Goal: Use online tool/utility: Utilize a website feature to perform a specific function

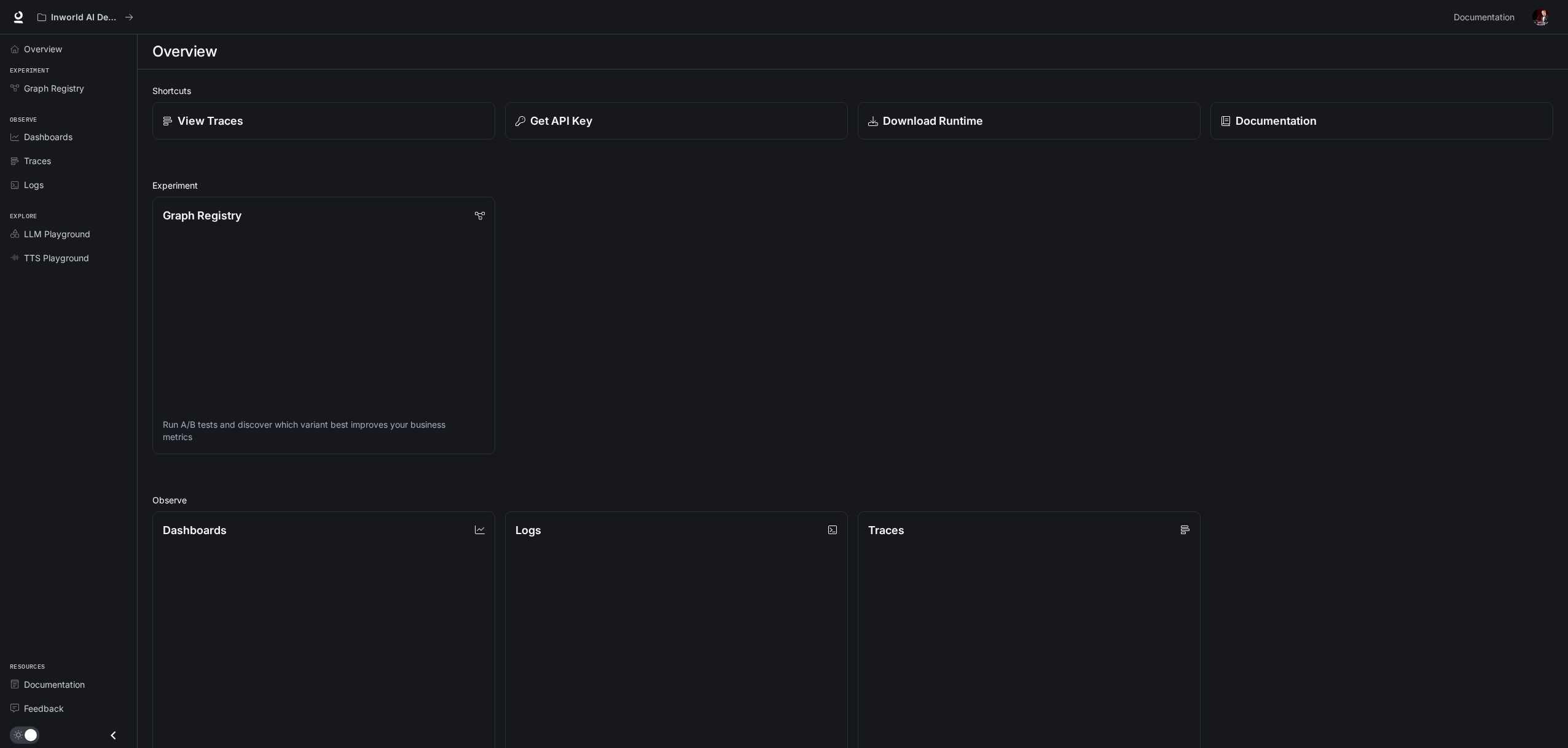
click at [1543, 25] on img "button" at bounding box center [1541, 17] width 17 height 17
click at [1429, 86] on span "Billing" at bounding box center [1463, 91] width 158 height 13
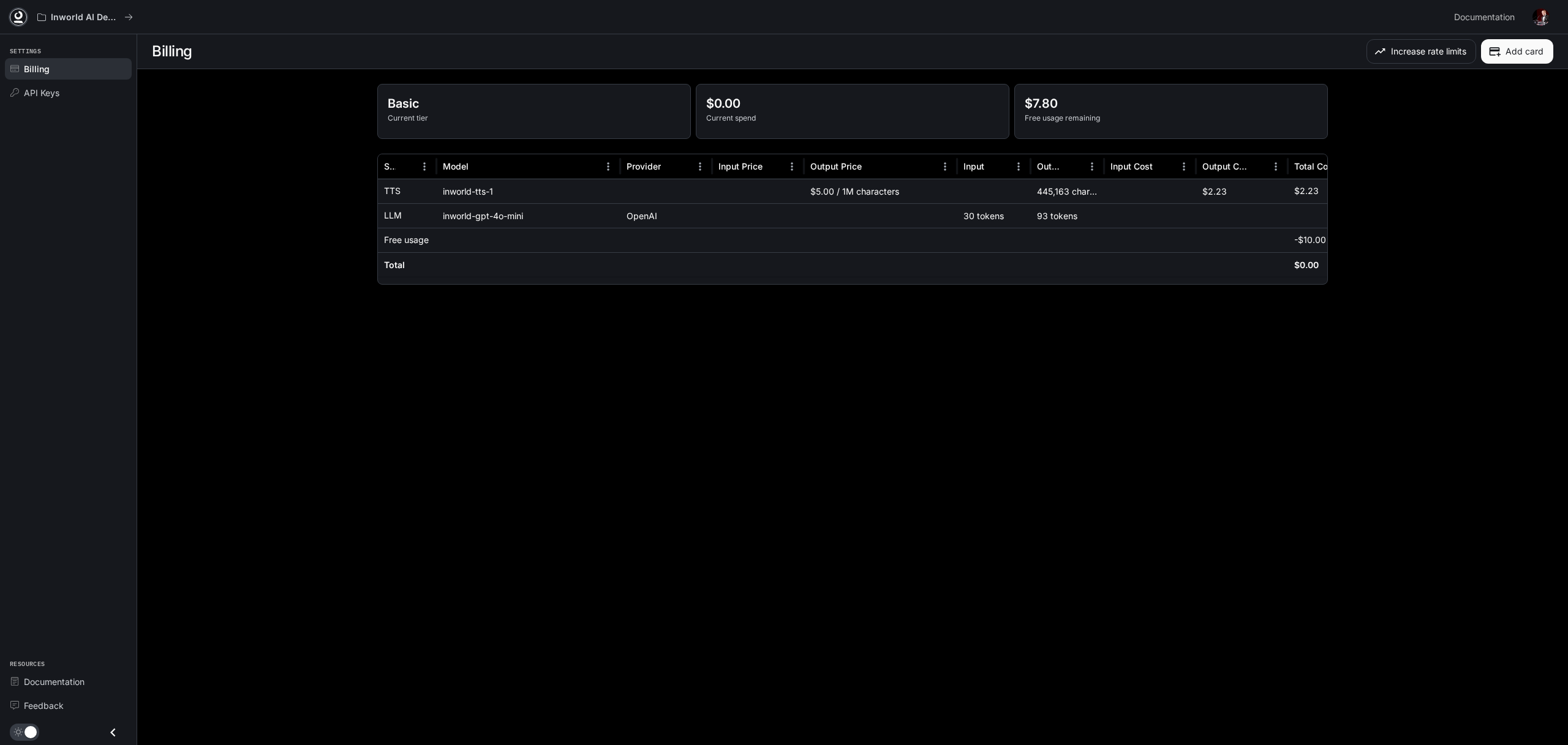
click at [14, 18] on icon at bounding box center [18, 17] width 12 height 12
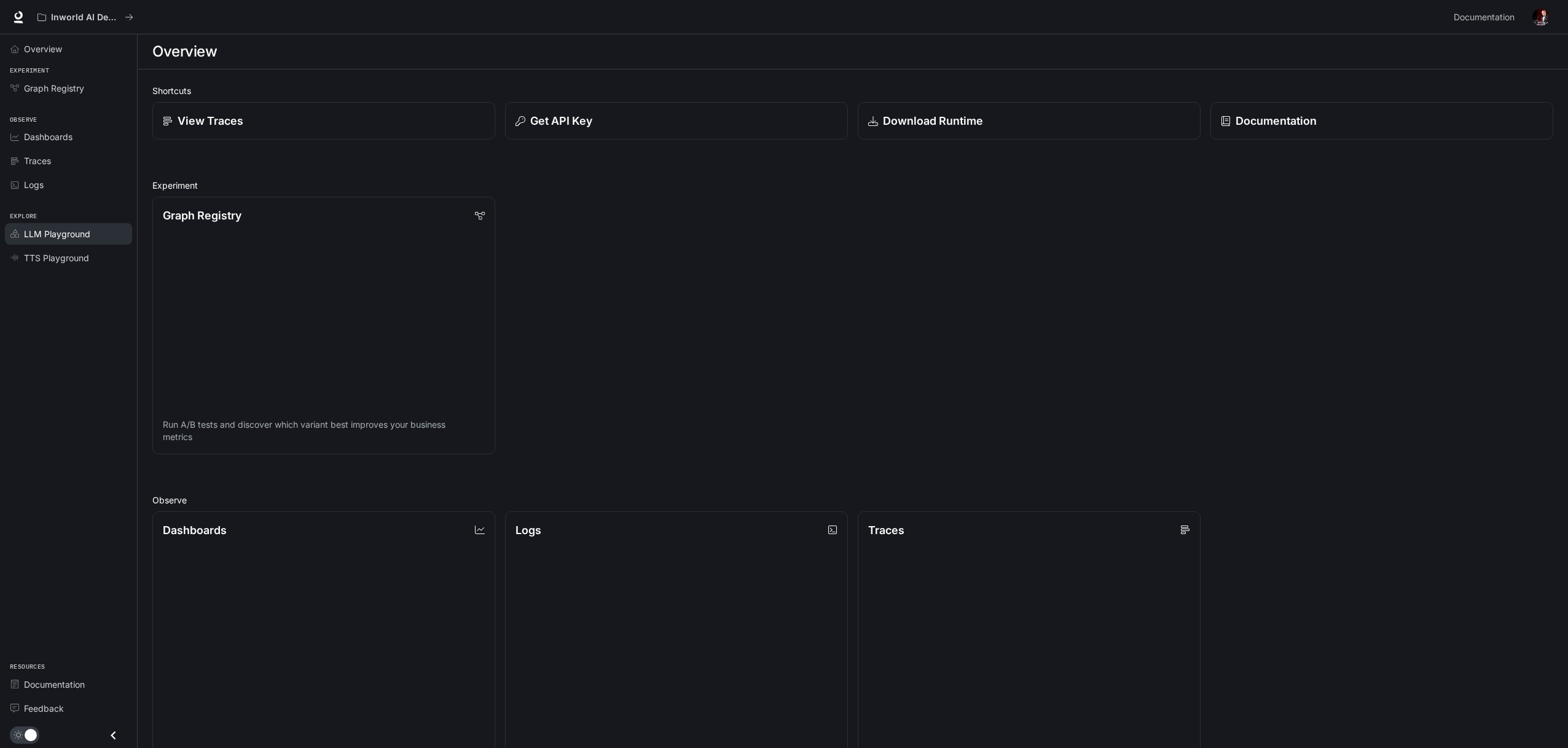
click at [94, 233] on div "LLM Playground" at bounding box center [75, 234] width 102 height 13
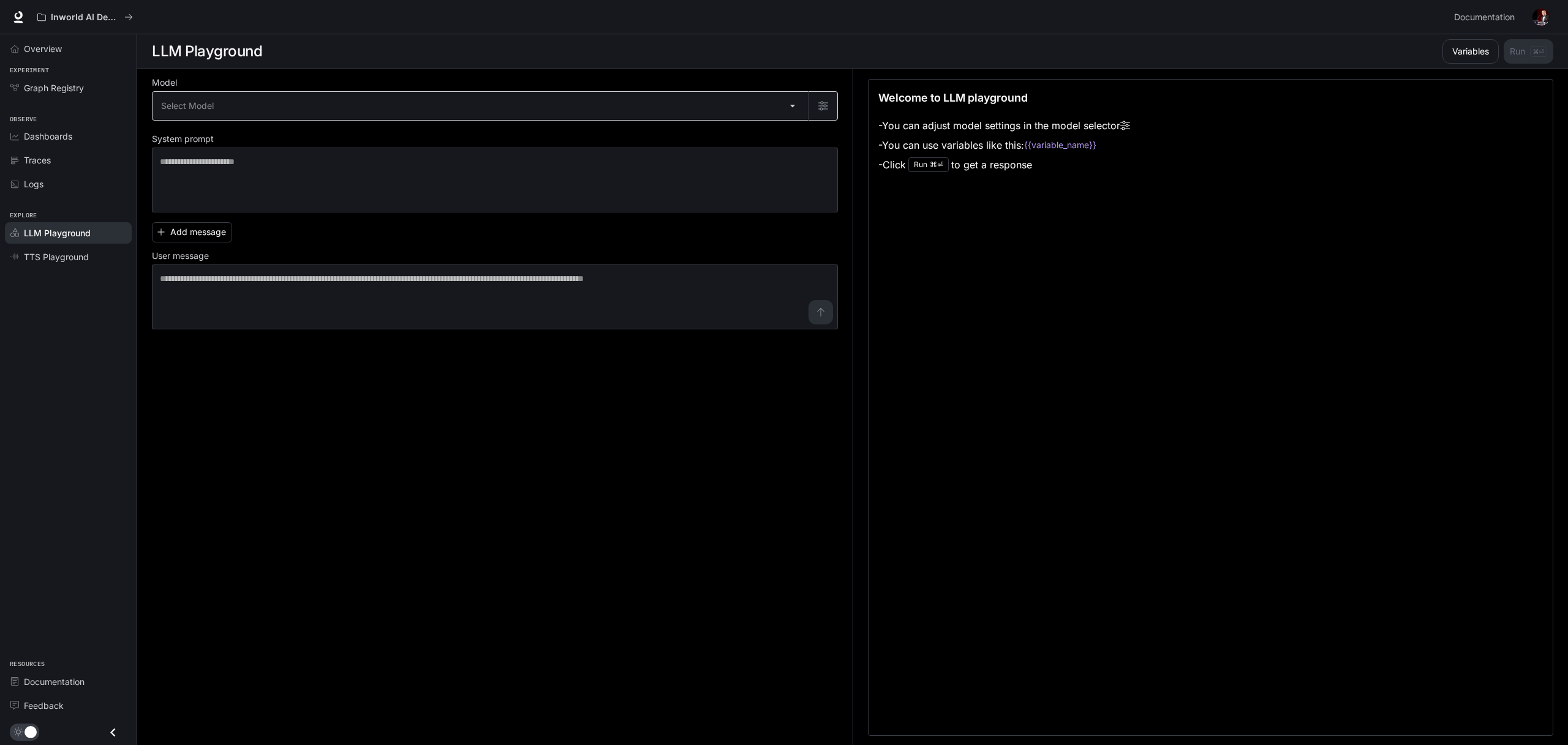
click at [542, 114] on body "Skip to main content Inworld AI Demos Documentation Documentation Portal Overvi…" at bounding box center [784, 372] width 1568 height 746
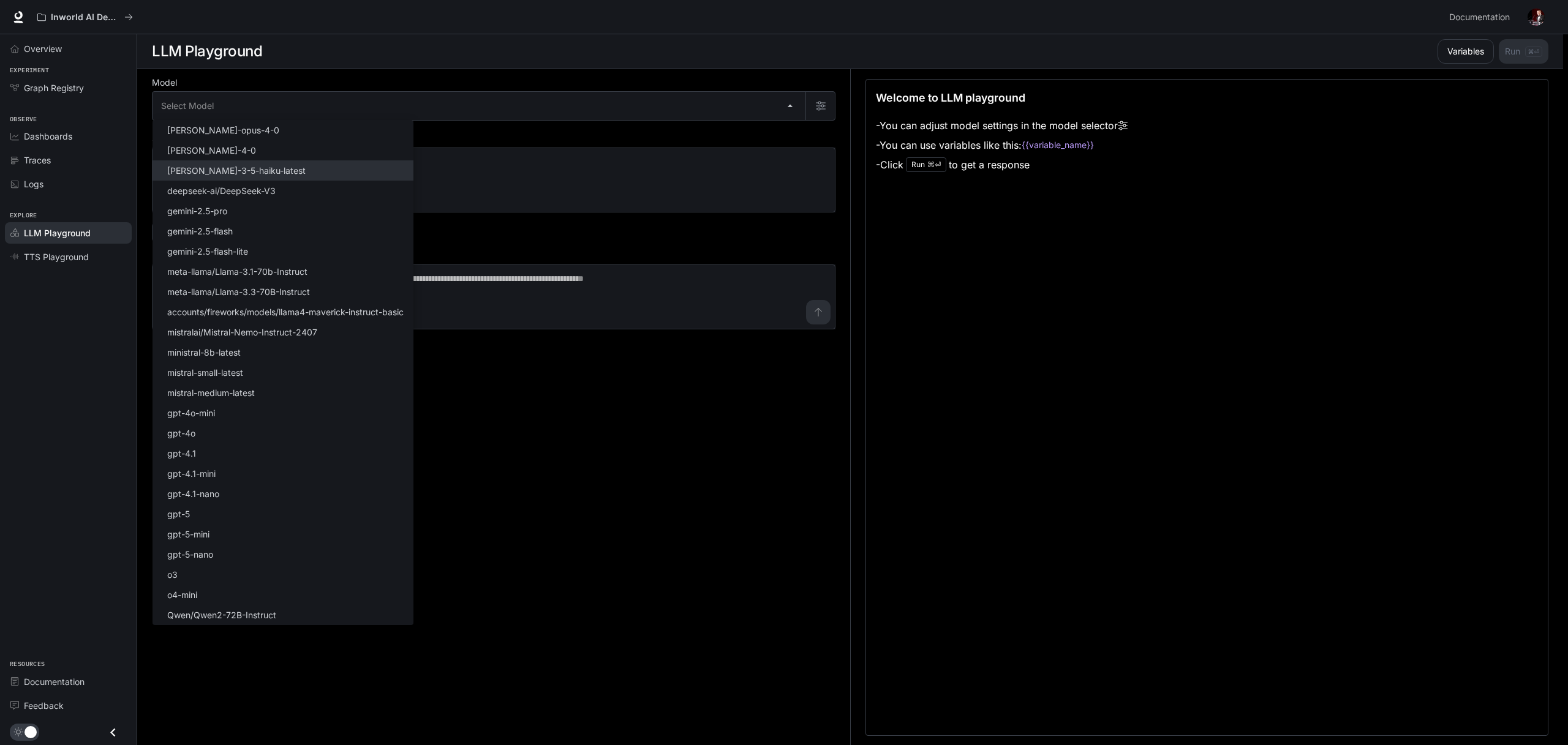
click at [278, 170] on li "claude-3-5-haiku-latest" at bounding box center [283, 170] width 261 height 21
type input "**********"
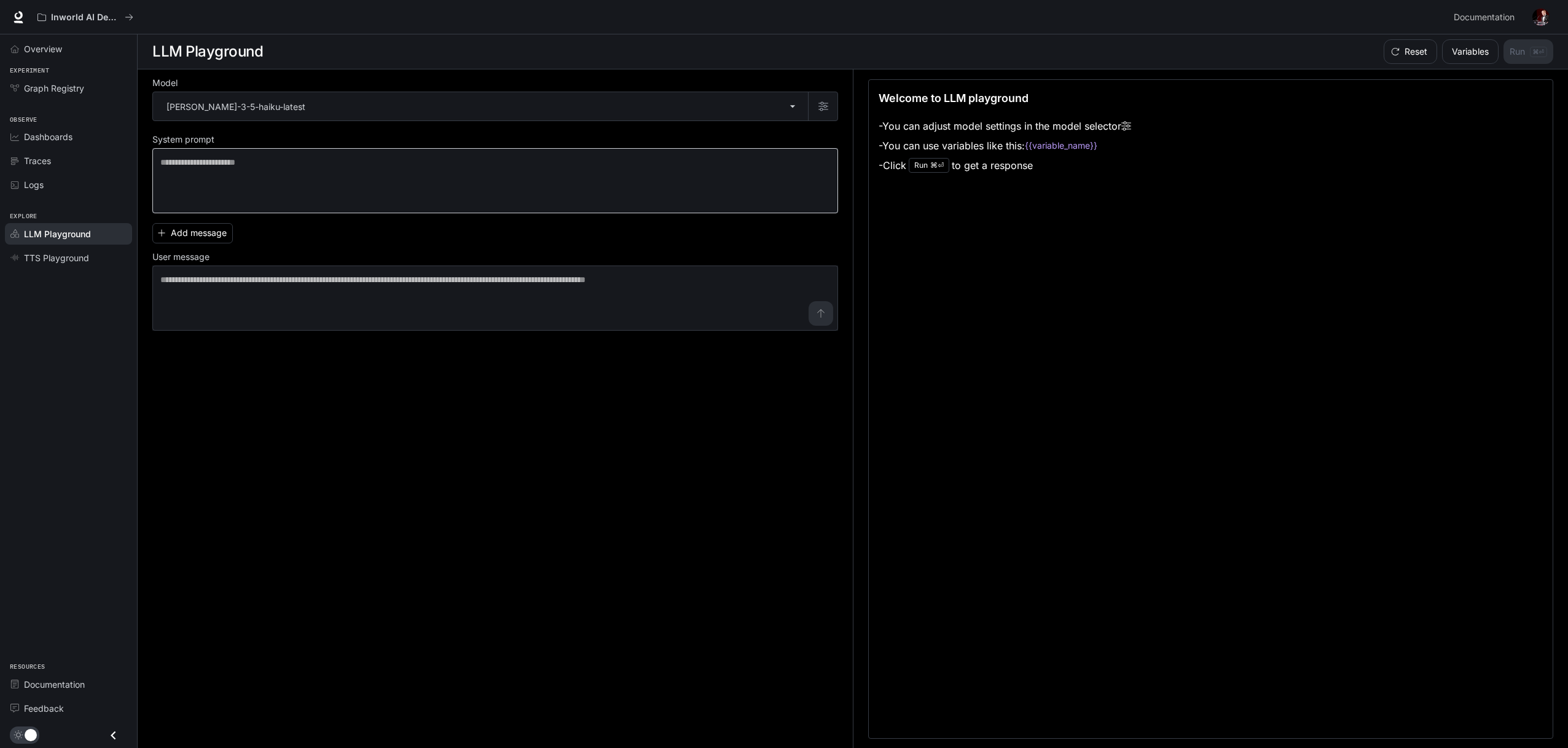
click at [279, 156] on div "* ​" at bounding box center [495, 181] width 686 height 65
click at [938, 166] on p "⌘⏎" at bounding box center [937, 165] width 13 height 7
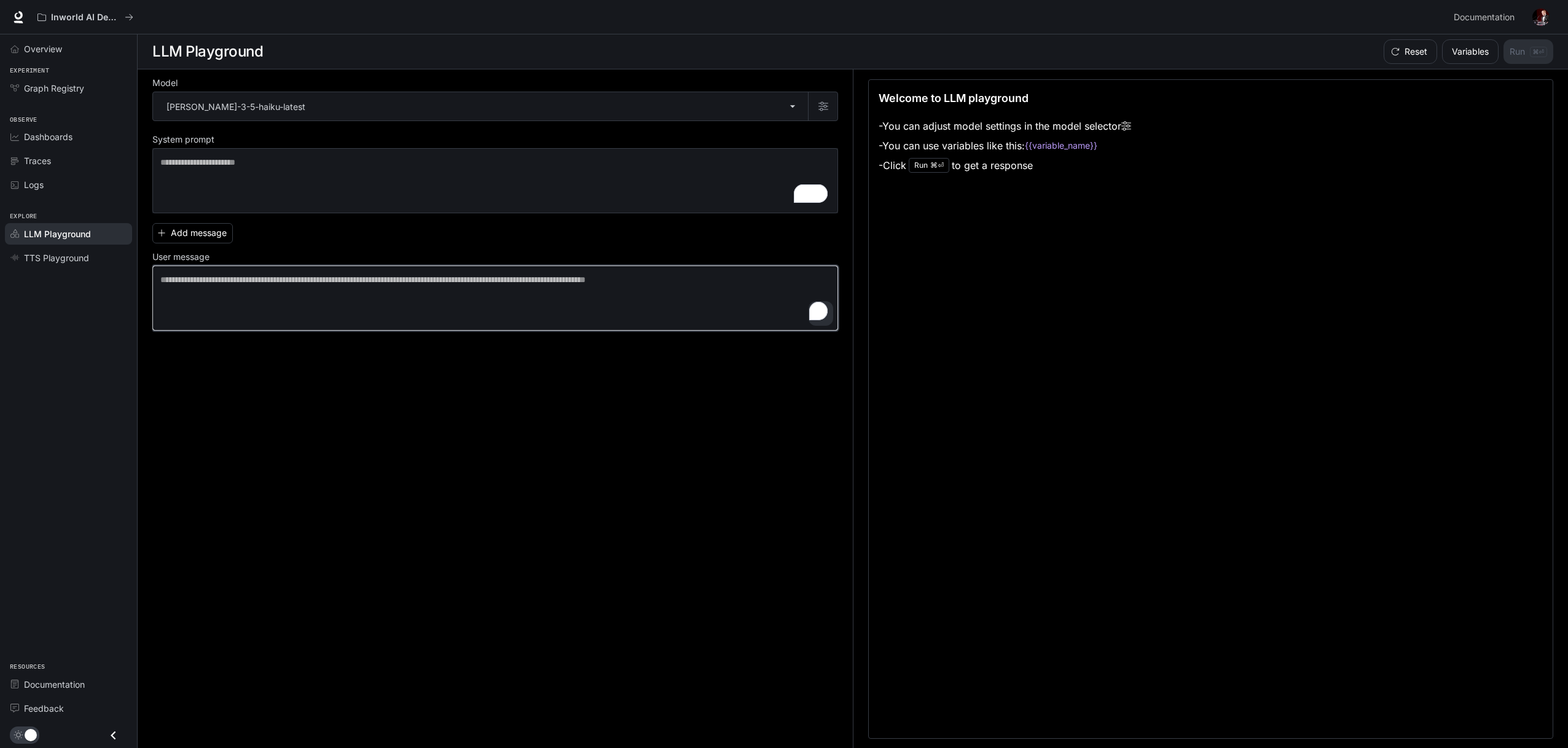
click at [655, 317] on textarea "To enrich screen reader interactions, please activate Accessibility in Grammarl…" at bounding box center [495, 298] width 669 height 49
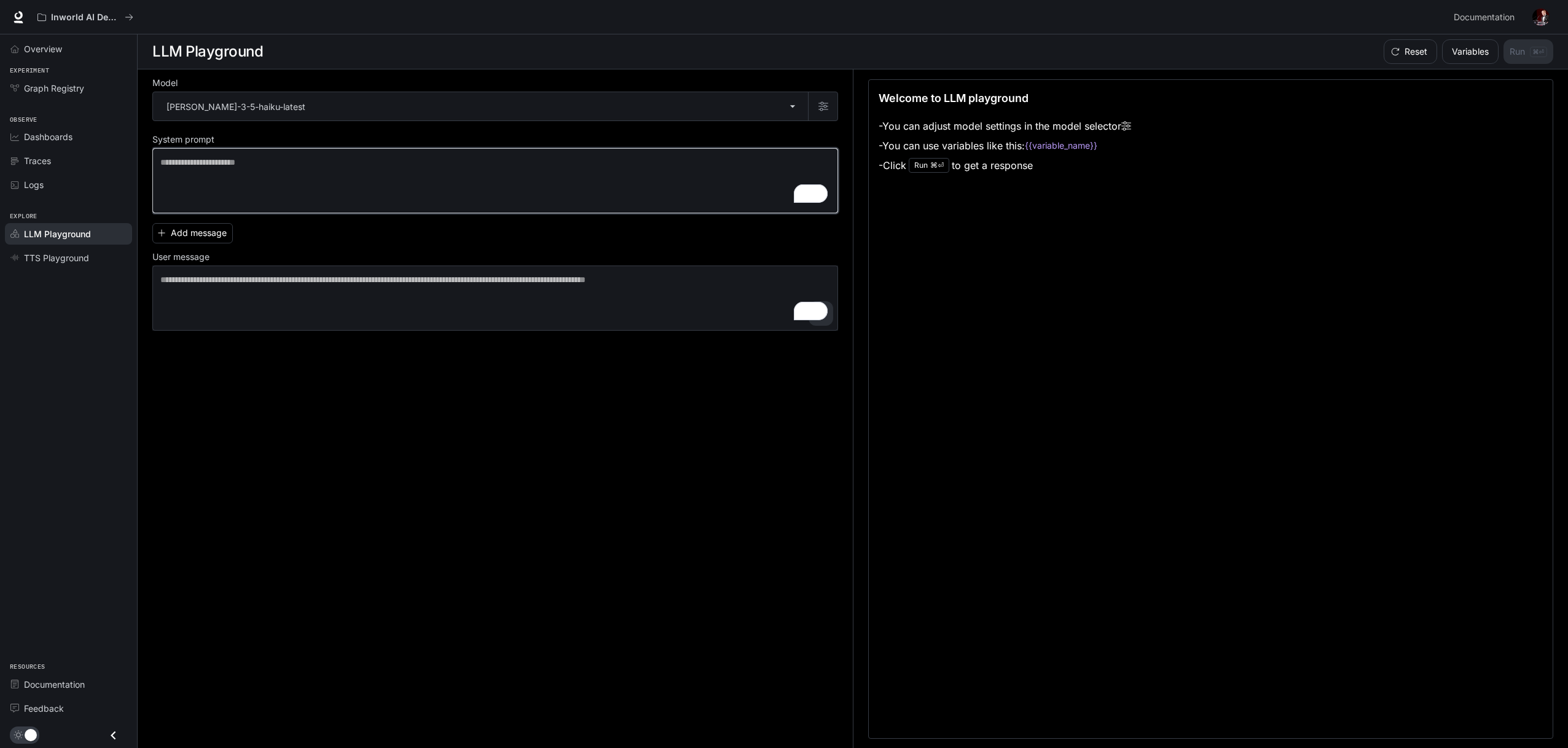
click at [551, 175] on textarea "To enrich screen reader interactions, please activate Accessibility in Grammarl…" at bounding box center [495, 181] width 669 height 49
type textarea "****"
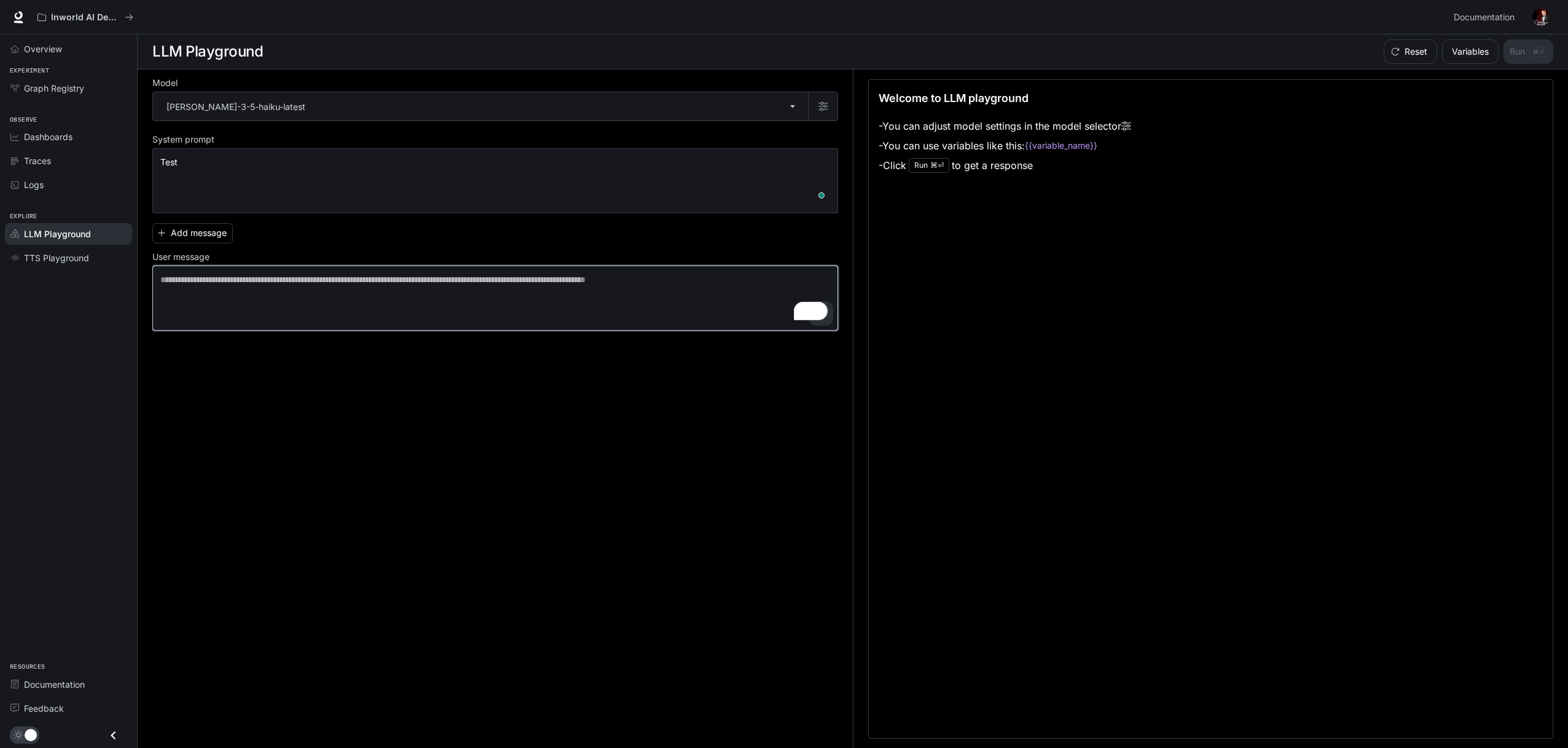
click at [790, 277] on textarea "To enrich screen reader interactions, please activate Accessibility in Grammarl…" at bounding box center [495, 298] width 669 height 49
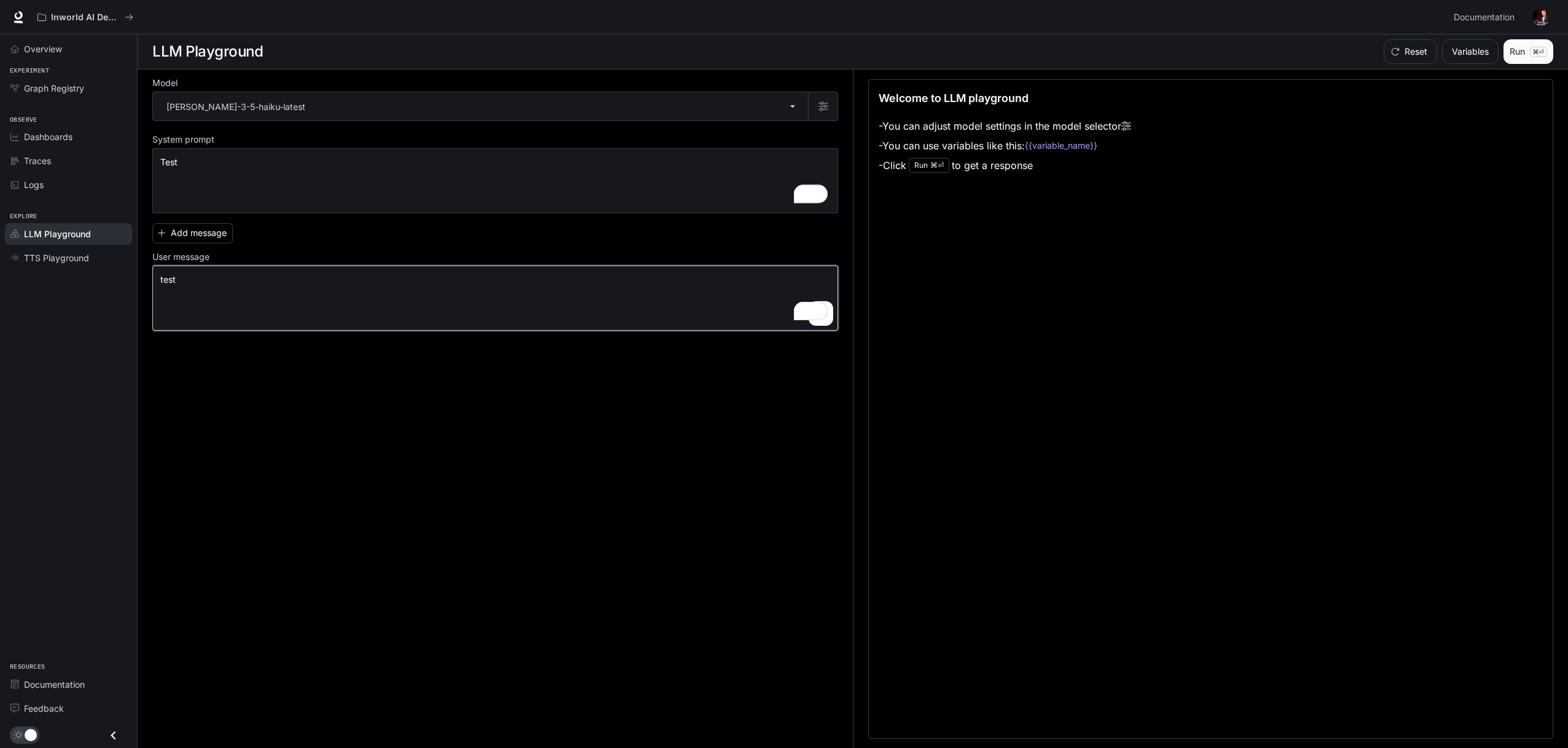
type textarea "****"
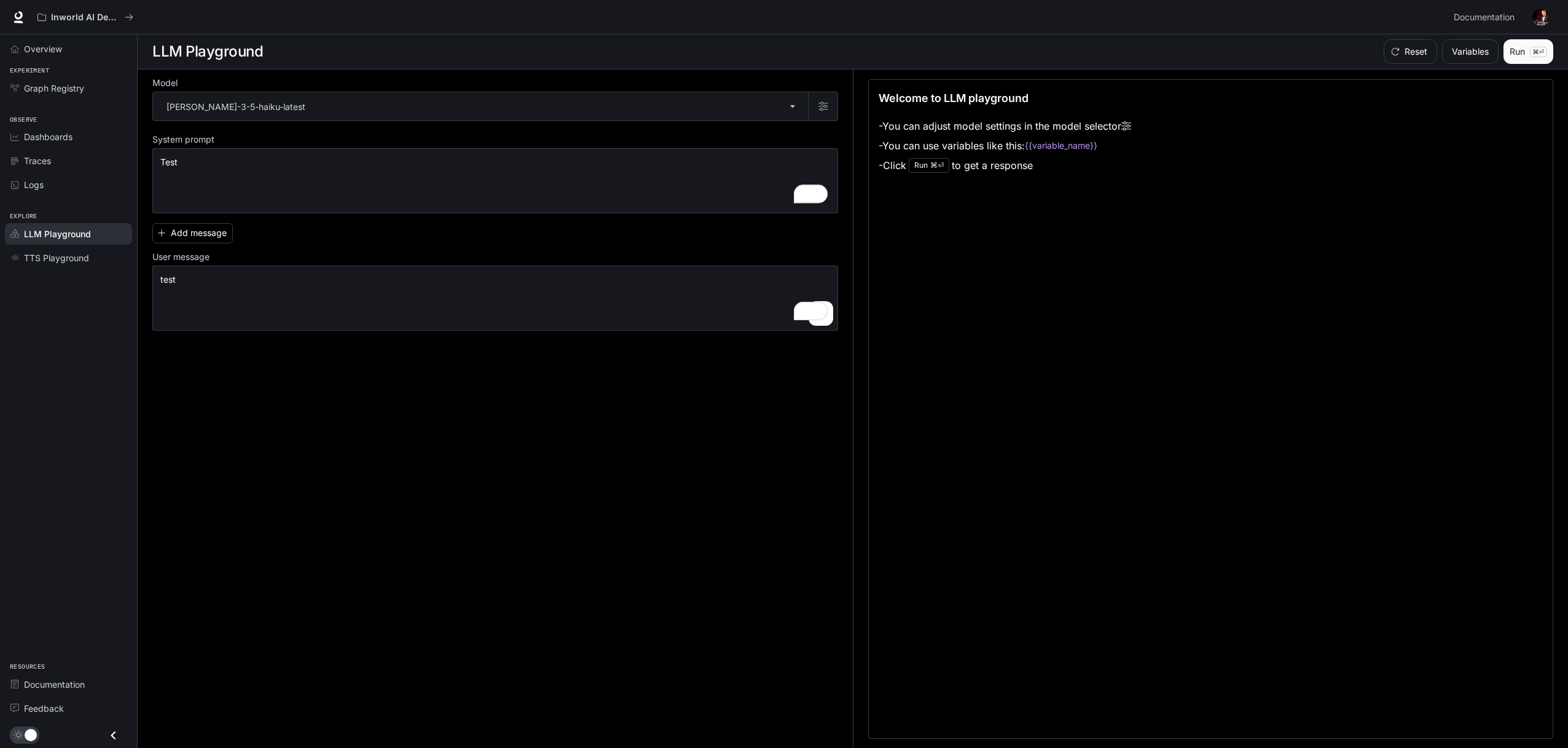
click at [1525, 53] on button "Run ⌘⏎" at bounding box center [1528, 51] width 50 height 24
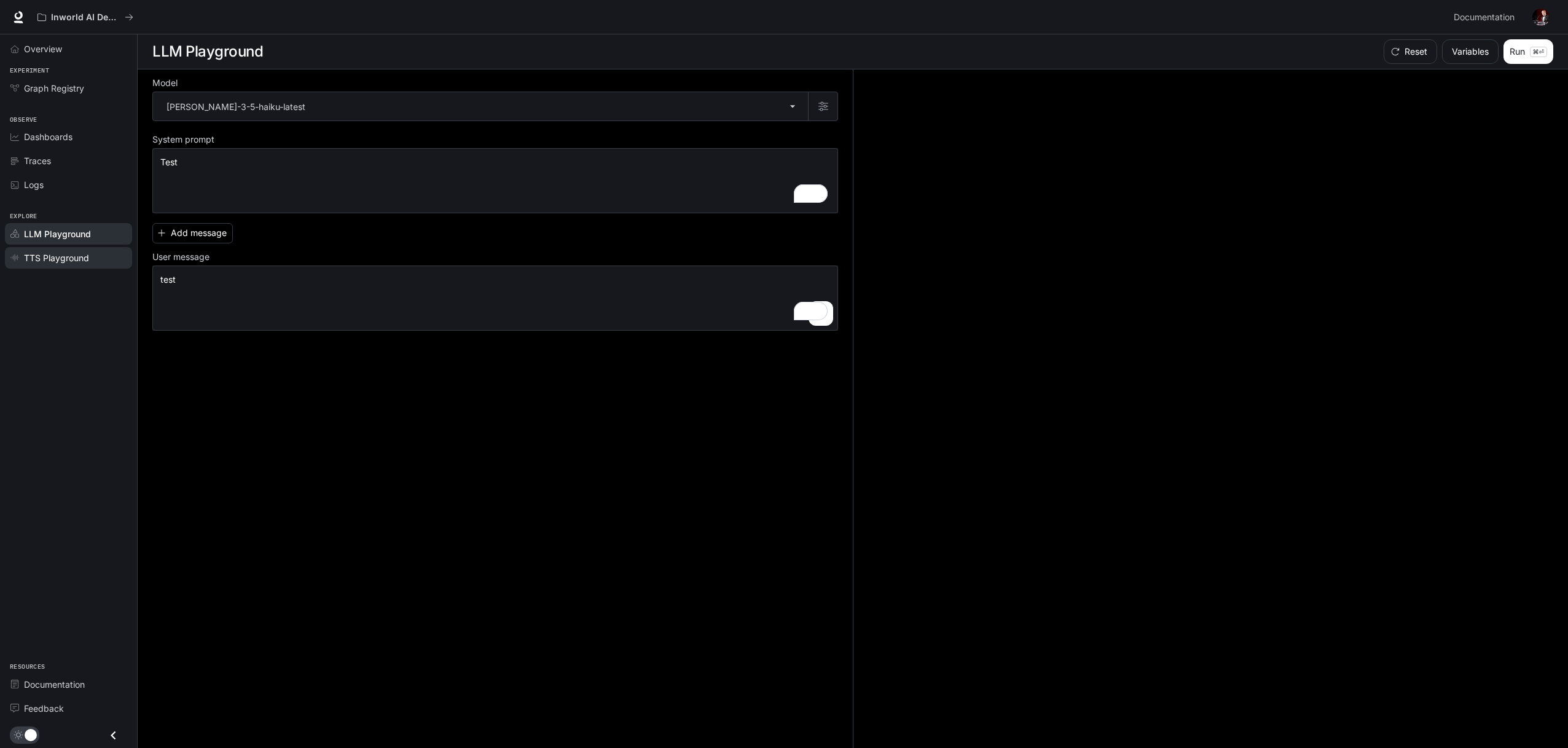
click at [74, 255] on span "TTS Playground" at bounding box center [57, 258] width 65 height 13
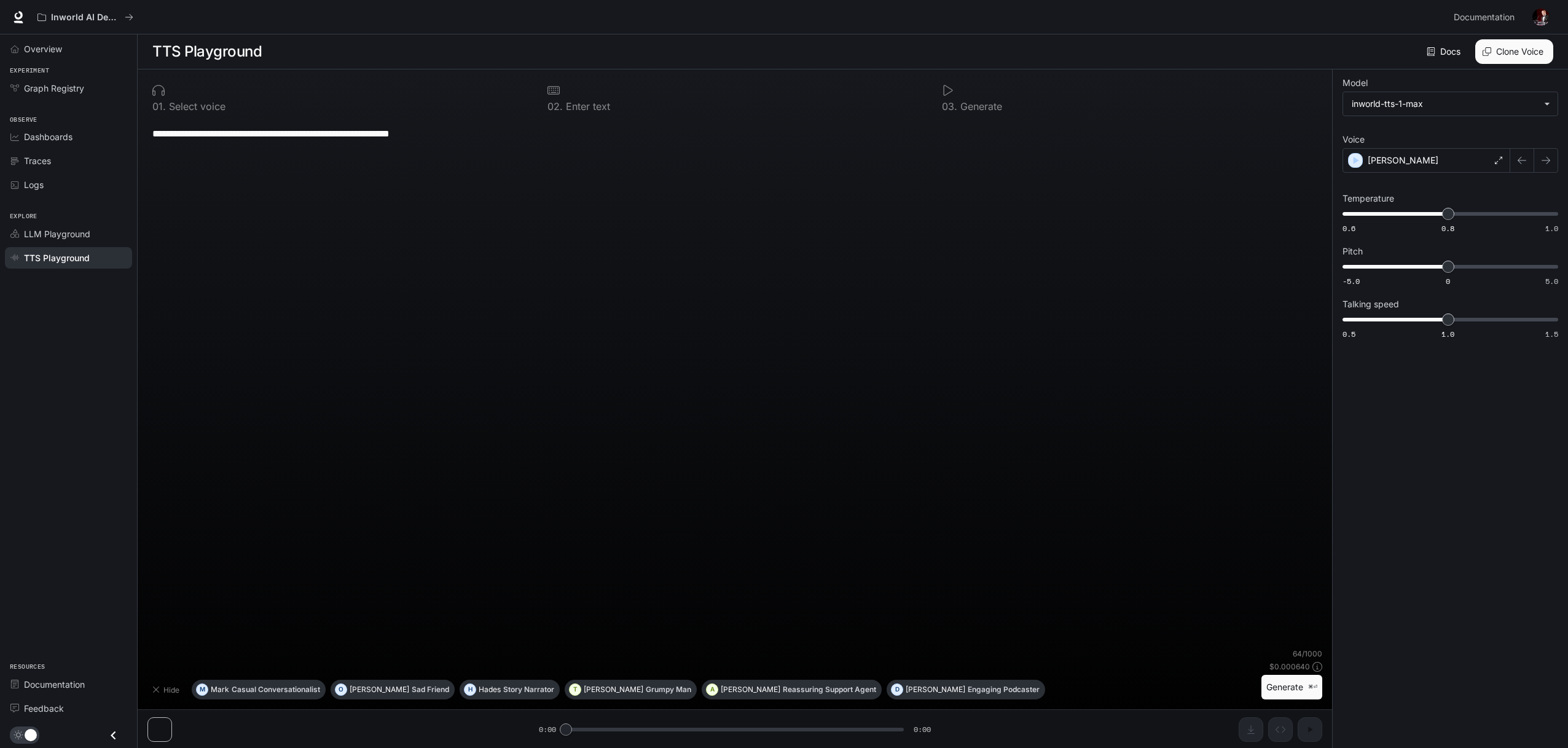
click at [1291, 683] on button "Generate ⌘⏎" at bounding box center [1292, 688] width 61 height 25
click at [1291, 685] on button "Generate ⌘⏎" at bounding box center [1292, 688] width 61 height 25
click at [1308, 692] on button "Generate ⌘⏎" at bounding box center [1292, 688] width 61 height 25
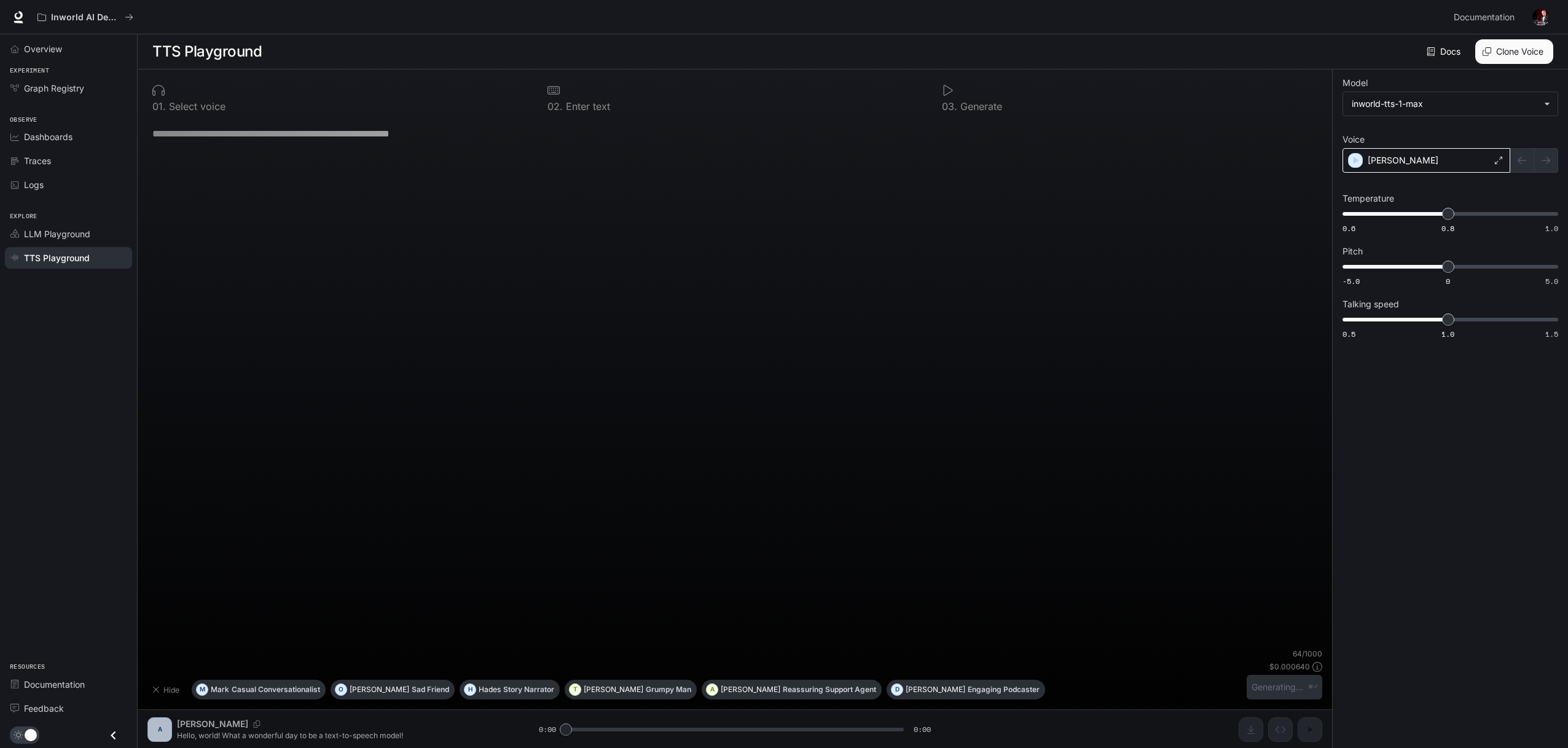
click at [1369, 168] on div "[PERSON_NAME]" at bounding box center [1426, 160] width 168 height 24
